Goal: Share content: Share content

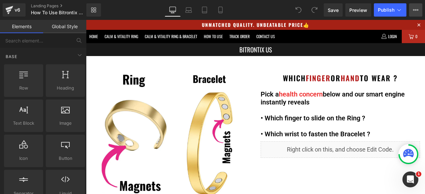
click at [419, 9] on button "View Live Page View with current Template Save Template to Library Schedule Pub…" at bounding box center [416, 9] width 13 height 13
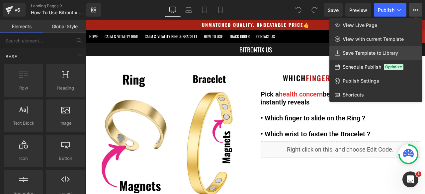
click at [368, 50] on span "Save Template to Library" at bounding box center [371, 53] width 56 height 6
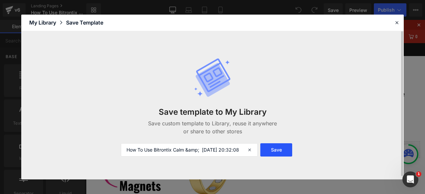
click at [279, 153] on button "Save" at bounding box center [277, 150] width 32 height 13
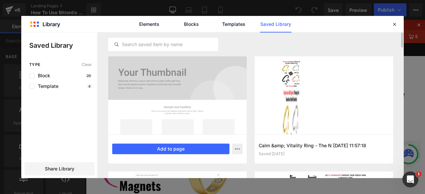
click at [192, 113] on div at bounding box center [177, 96] width 139 height 78
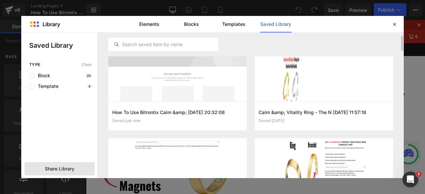
click at [50, 170] on span "Share Library" at bounding box center [60, 169] width 30 height 7
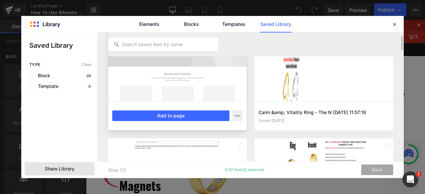
click at [149, 93] on div at bounding box center [177, 62] width 139 height 78
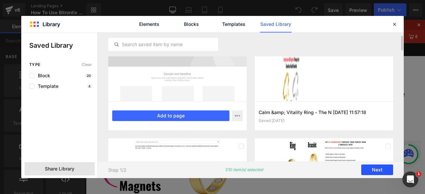
click at [375, 172] on button "Next" at bounding box center [378, 170] width 32 height 11
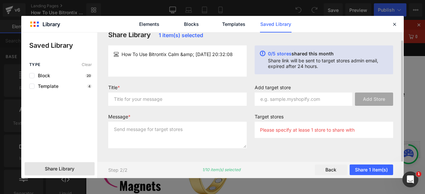
scroll to position [9, 0]
click at [215, 101] on input "text" at bounding box center [177, 99] width 139 height 13
click at [184, 101] on input "text" at bounding box center [177, 99] width 139 height 13
drag, startPoint x: 123, startPoint y: 56, endPoint x: 183, endPoint y: 56, distance: 60.5
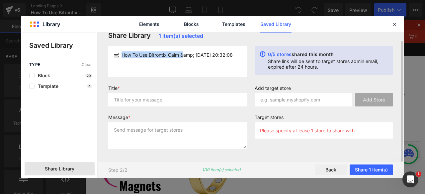
click at [183, 56] on span "How To Use Bitrontix Calm &amp; [DATE] 20:32:08" at bounding box center [177, 55] width 111 height 7
copy span "How To Use Bitrontix Calm &"
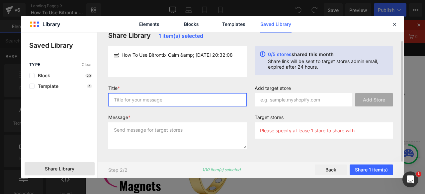
click at [170, 96] on input "text" at bounding box center [177, 99] width 139 height 13
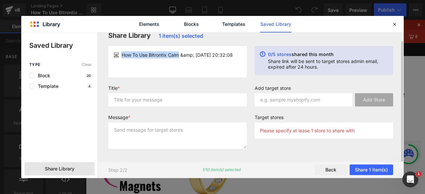
drag, startPoint x: 181, startPoint y: 56, endPoint x: 119, endPoint y: 55, distance: 61.8
click at [119, 55] on div "How To Use Bitrontix Calm &amp; [DATE] 20:32:08" at bounding box center [178, 55] width 128 height 7
copy div "How To Use Bitrontix Calm"
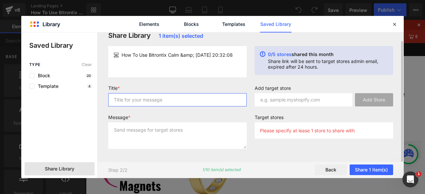
click at [132, 97] on input "text" at bounding box center [177, 99] width 139 height 13
paste input "How To Use Bitrontix Calm"
type input "How To Use Bitrontix Calm & Vitality Ring & Bracelet Combo"
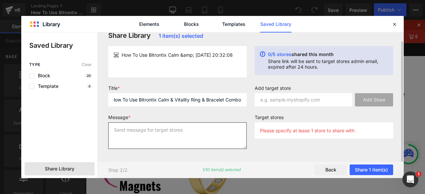
scroll to position [0, 0]
click at [170, 135] on textarea at bounding box center [177, 136] width 139 height 27
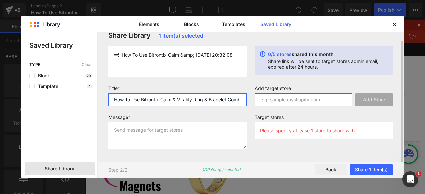
scroll to position [0, 5]
drag, startPoint x: 113, startPoint y: 99, endPoint x: 317, endPoint y: 100, distance: 204.1
click at [317, 100] on form "Title * How To Use Bitrontix Calm & Vitality Ring & Bracelet Combo Message * Ad…" at bounding box center [250, 119] width 293 height 69
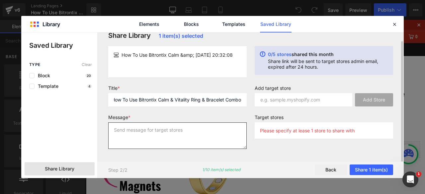
scroll to position [0, 0]
click at [184, 137] on textarea at bounding box center [177, 136] width 139 height 27
paste textarea "How To Use Bitrontix Calm & Vitality Ring & Bracelet Combo"
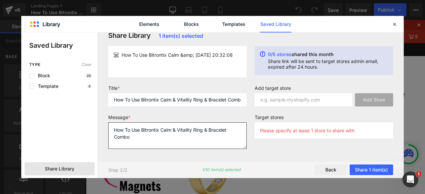
type textarea "How To Use Bitrontix Calm & Vitality Ring & Bracelet Combo"
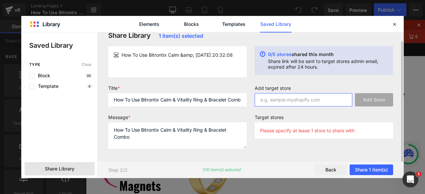
click at [276, 104] on input "text" at bounding box center [304, 99] width 98 height 13
paste input "[DOMAIN_NAME]"
type input "[DOMAIN_NAME]"
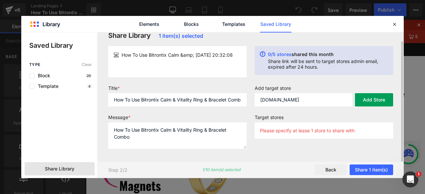
click at [380, 96] on button "Add Store" at bounding box center [374, 99] width 38 height 13
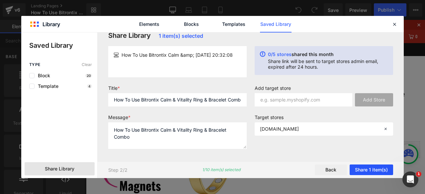
click at [369, 171] on button "Share 1 item(s)" at bounding box center [372, 170] width 44 height 11
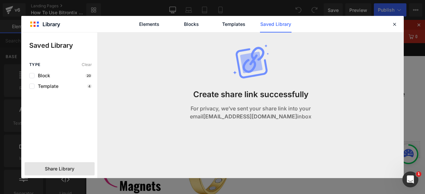
click at [230, 106] on p "For privacy, we’ve sent your share link into your email [EMAIL_ADDRESS][DOMAIN_…" at bounding box center [250, 113] width 133 height 16
